Goal: Find specific page/section: Find specific page/section

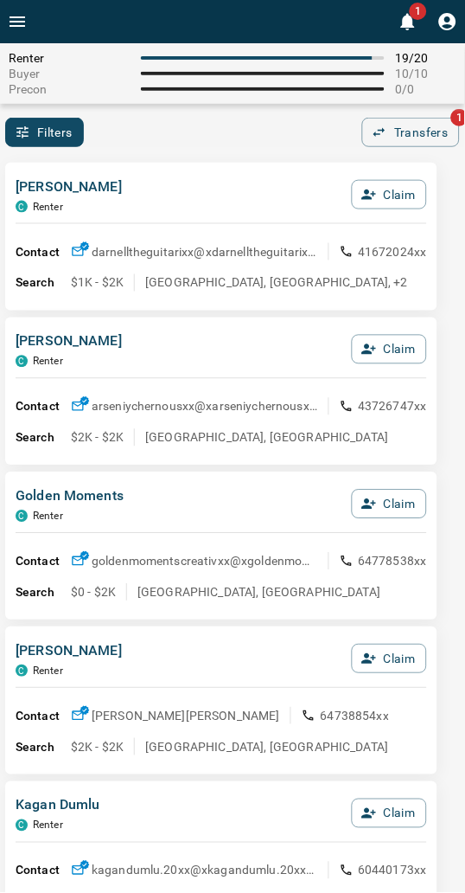
click at [159, 223] on hr at bounding box center [222, 223] width 412 height 1
click at [183, 176] on div "[PERSON_NAME] C Renter Claim" at bounding box center [222, 199] width 412 height 47
click at [190, 132] on div "Filters 0 Transfers 1" at bounding box center [232, 132] width 465 height 29
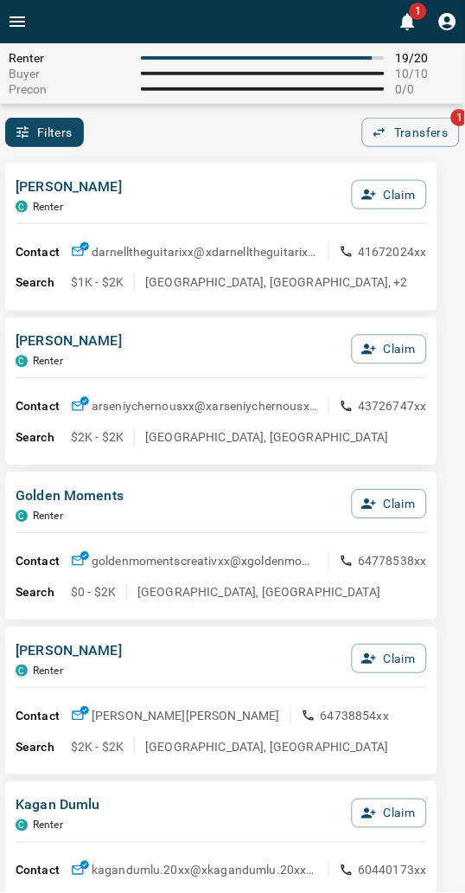
click at [121, 165] on div "[PERSON_NAME] C Renter Claim Contact darnelltheguitarixx@x darnelltheguitarixx@…" at bounding box center [221, 237] width 432 height 148
click at [260, 208] on div "[PERSON_NAME] C Renter Claim" at bounding box center [222, 199] width 412 height 47
click at [170, 189] on div "[PERSON_NAME] C Renter Claim" at bounding box center [222, 199] width 412 height 47
click at [193, 145] on div "Filters 0 Transfers 1" at bounding box center [232, 132] width 465 height 29
